Goal: Task Accomplishment & Management: Manage account settings

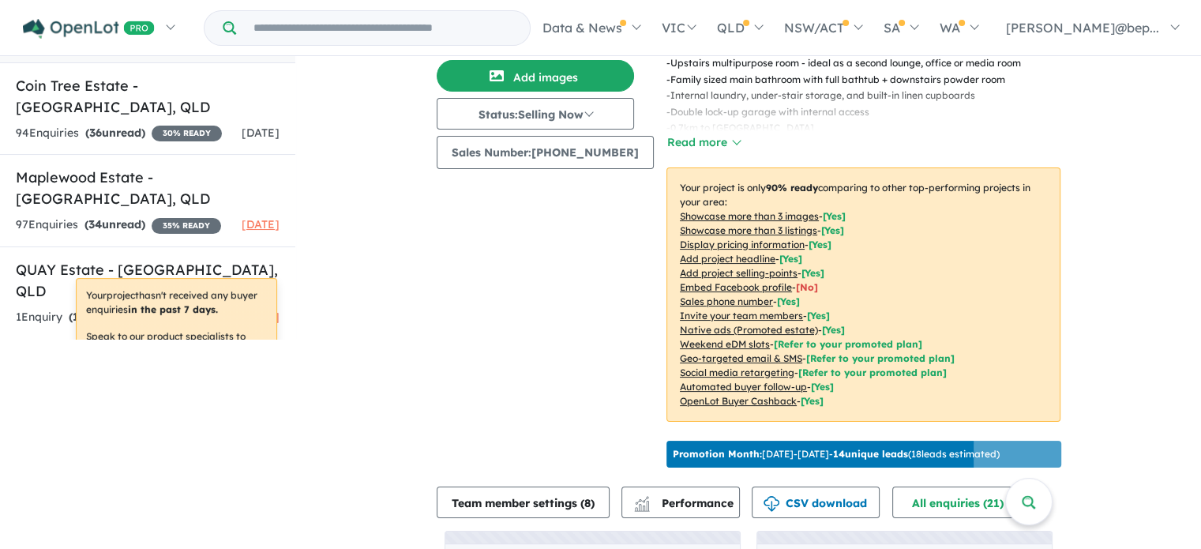
scroll to position [2, 0]
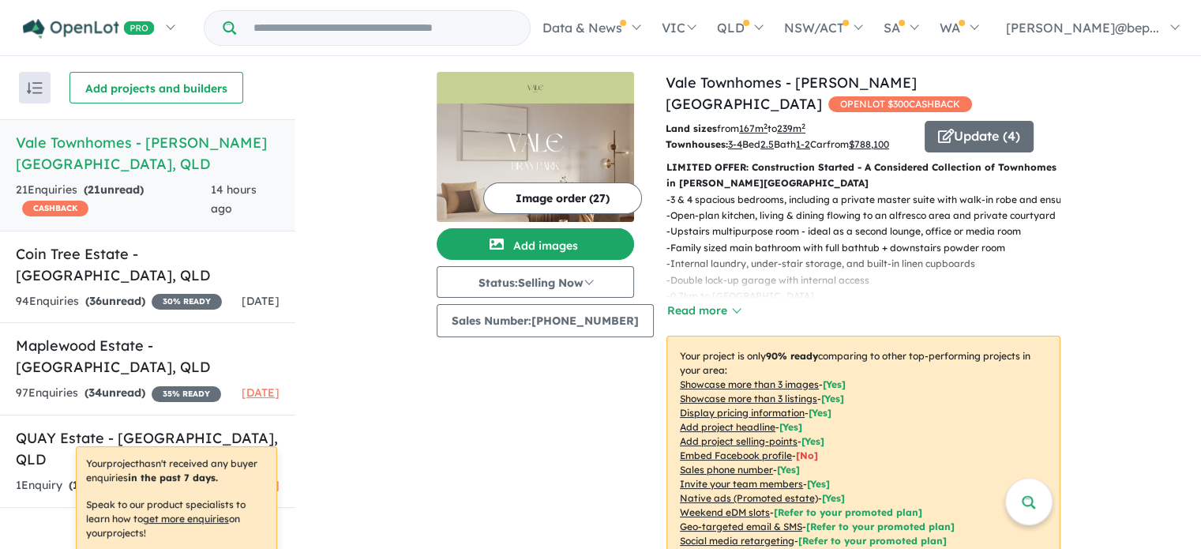
drag, startPoint x: 1211, startPoint y: 181, endPoint x: 1212, endPoint y: 398, distance: 217.2
click at [1201, 398] on html "Skip to main content Homepage My Dashboard (4) Buyer Demand Index Suburb/Counci…" at bounding box center [600, 272] width 1201 height 549
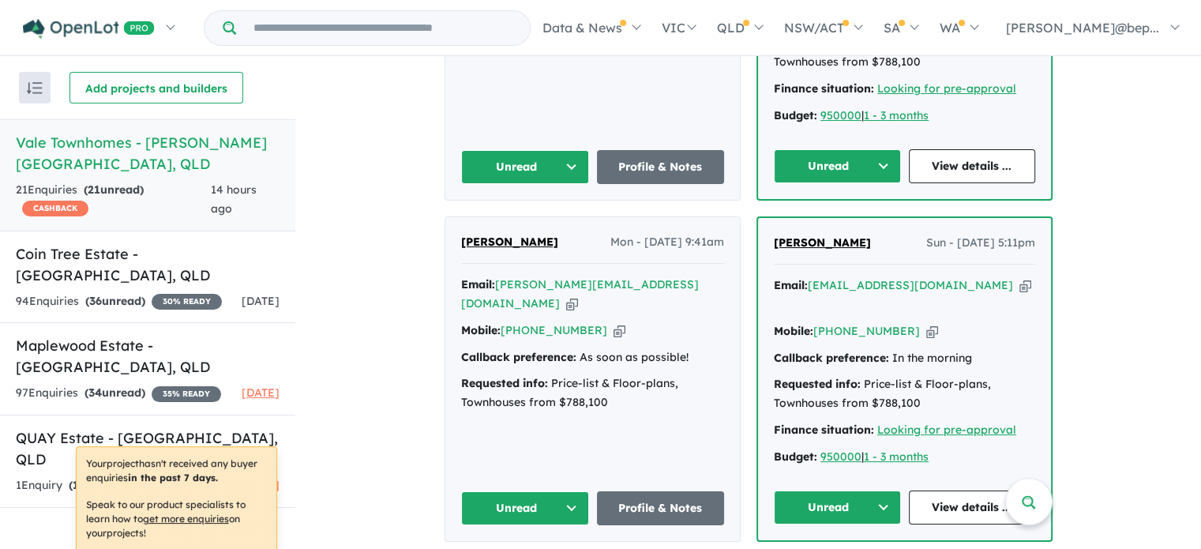
scroll to position [1725, 0]
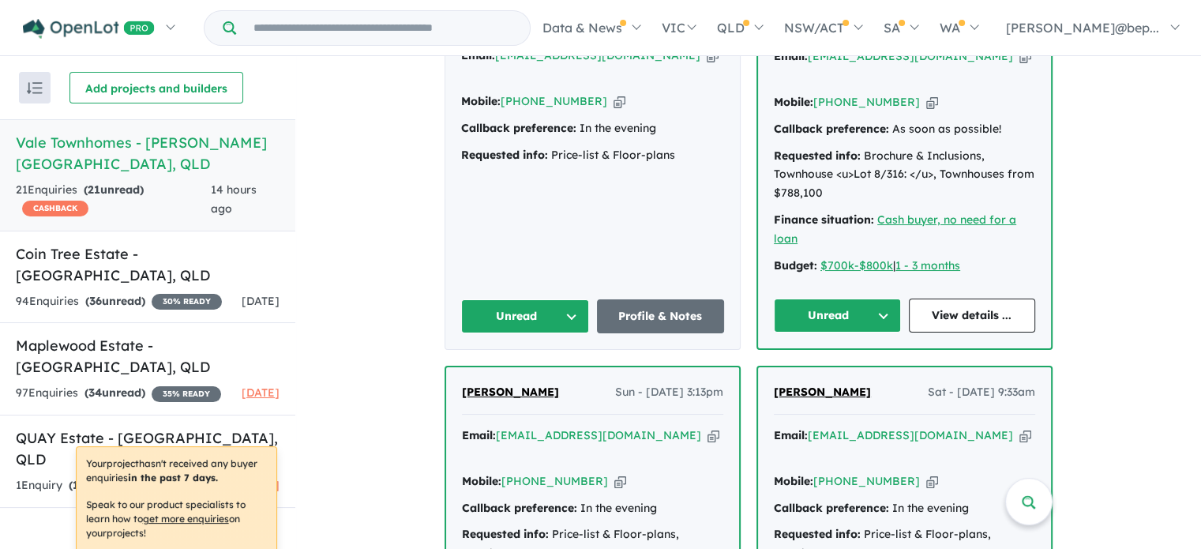
click at [1192, 190] on div "View 4 projects in your account Vale Townhomes - Bray Park OPENLOT $ 300 CASHBA…" at bounding box center [748, 201] width 905 height 3741
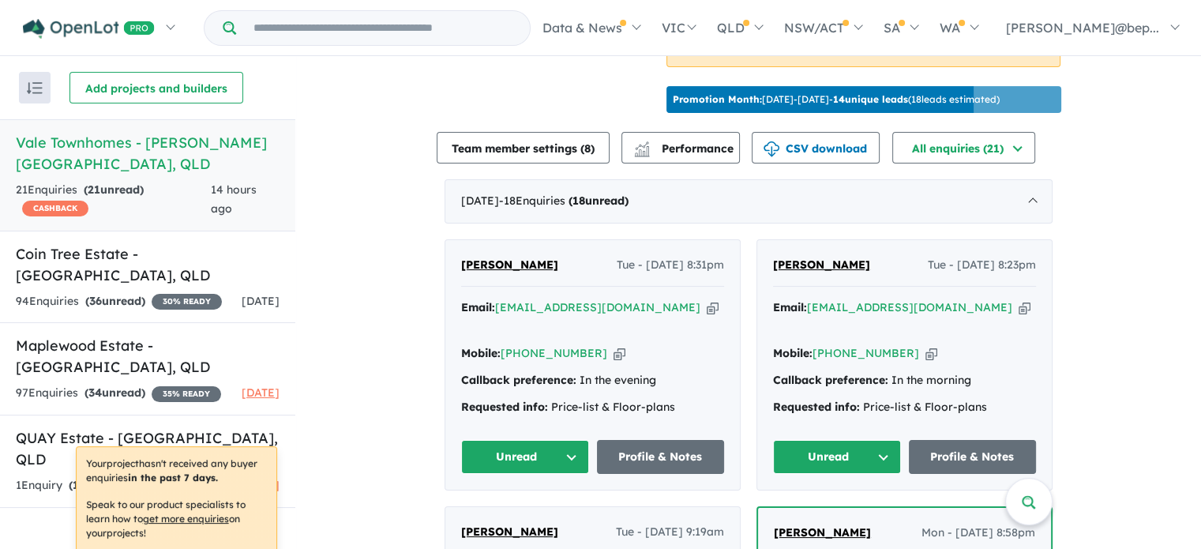
scroll to position [574, 0]
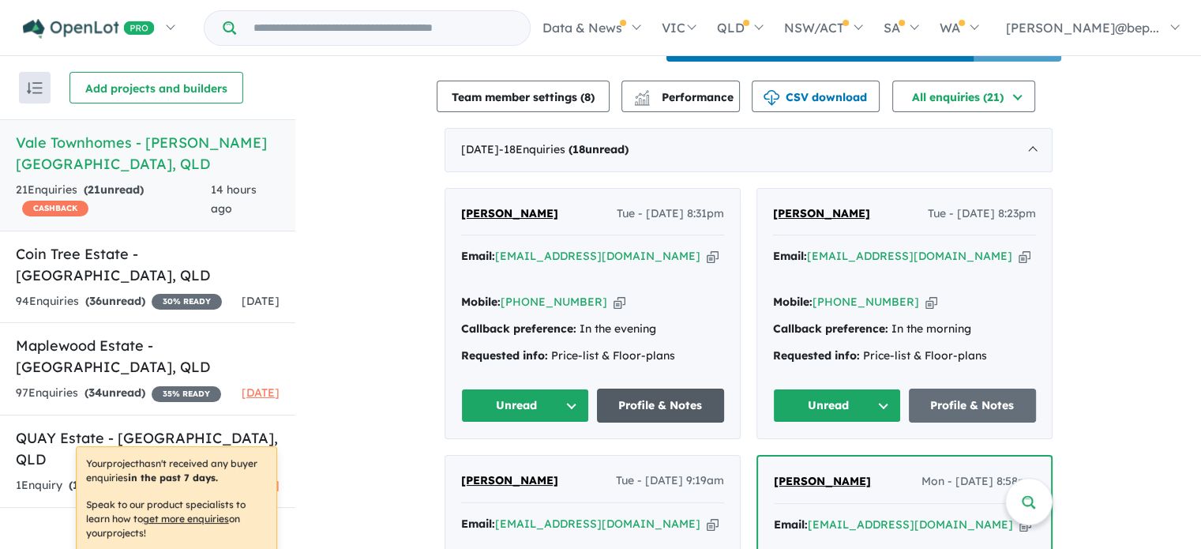
click at [687, 394] on link "Profile & Notes" at bounding box center [661, 406] width 128 height 34
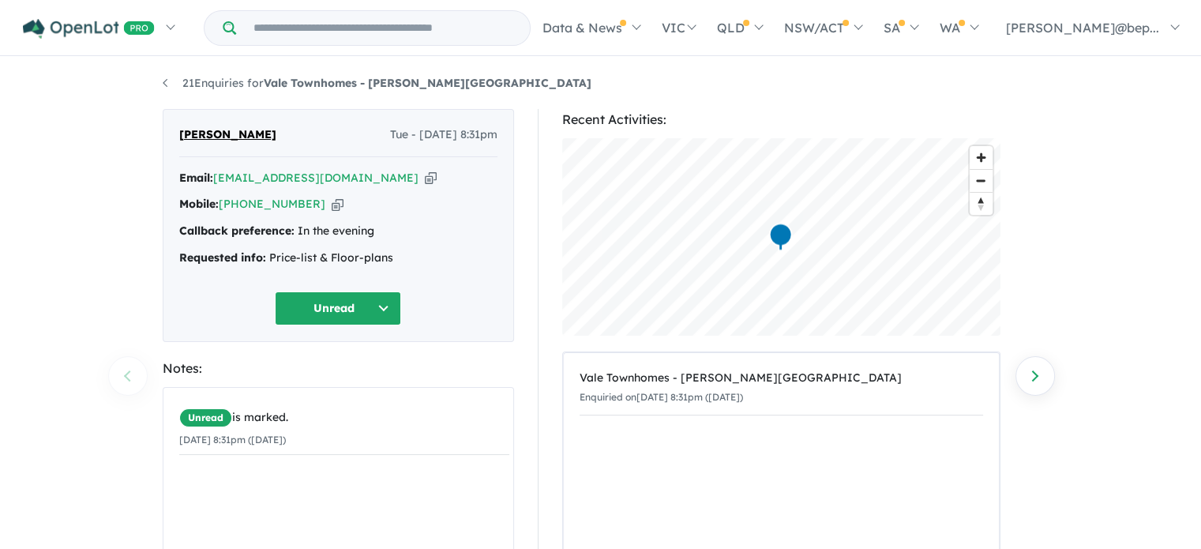
click at [425, 177] on icon "button" at bounding box center [431, 178] width 12 height 17
drag, startPoint x: 442, startPoint y: 85, endPoint x: 270, endPoint y: 79, distance: 172.3
click at [270, 79] on ul "21 Enquiries for Vale Townhomes - [PERSON_NAME][GEOGRAPHIC_DATA]" at bounding box center [601, 83] width 877 height 19
copy strong "Vale Townhomes - [PERSON_NAME][GEOGRAPHIC_DATA]"
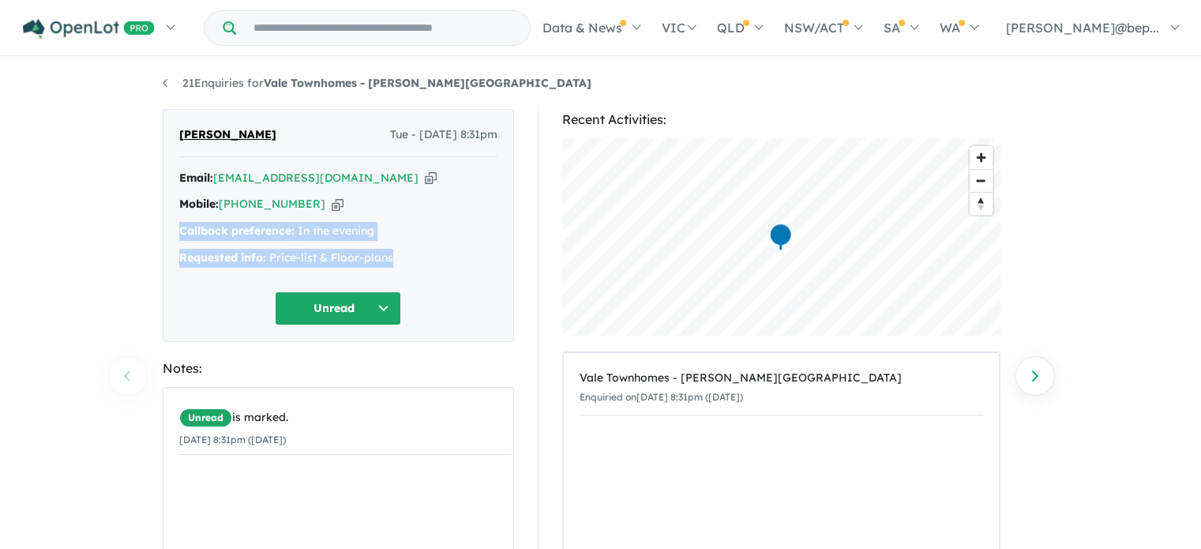
drag, startPoint x: 162, startPoint y: 229, endPoint x: 400, endPoint y: 251, distance: 238.8
click at [400, 251] on div "[PERSON_NAME] Tue - [DATE] 8:31pm Email: [EMAIL_ADDRESS][DOMAIN_NAME] Copied! M…" at bounding box center [338, 225] width 351 height 233
copy div "Callback preference: In the evening Requested info: Price-list & Floor-plans"
